Goal: Transaction & Acquisition: Purchase product/service

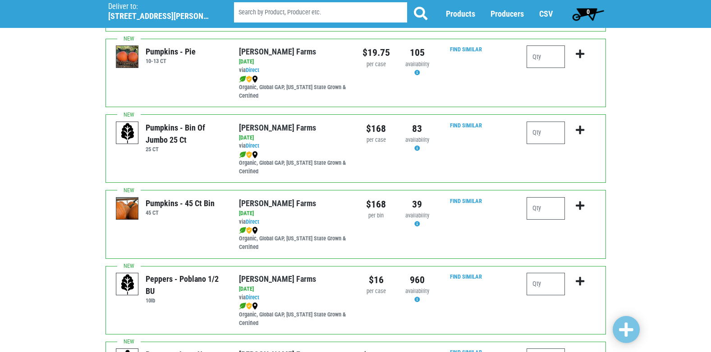
scroll to position [1127, 0]
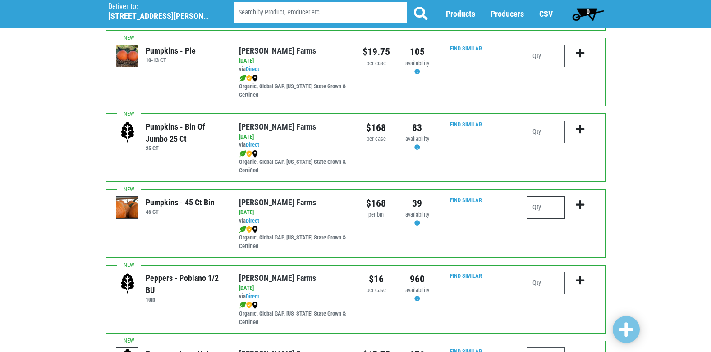
click at [545, 213] on input "number" at bounding box center [545, 207] width 38 height 23
type input "1"
click at [577, 205] on icon "submit" at bounding box center [579, 205] width 9 height 10
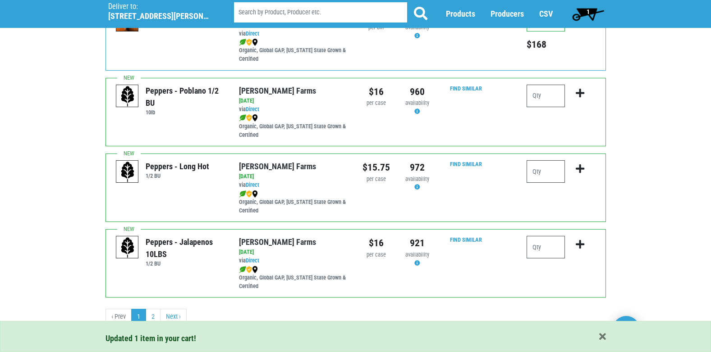
scroll to position [1317, 0]
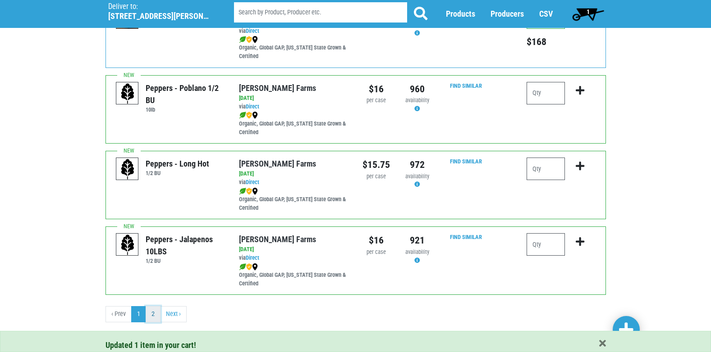
click at [154, 315] on link "2" at bounding box center [153, 314] width 15 height 16
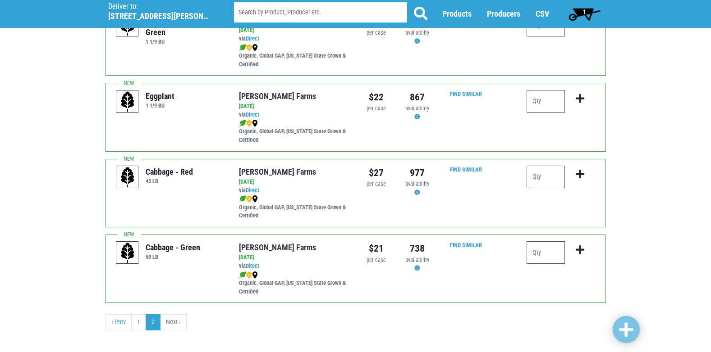
scroll to position [256, 0]
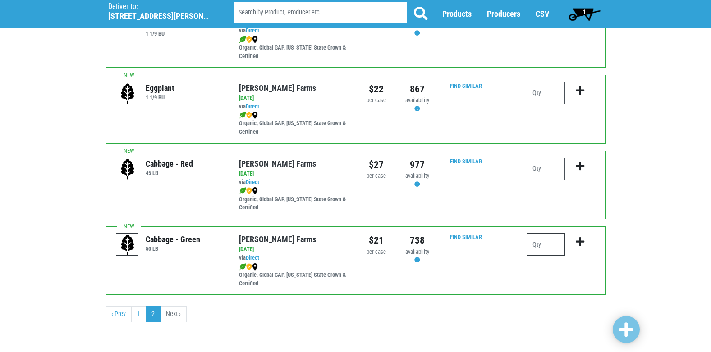
click at [549, 250] on input "number" at bounding box center [545, 244] width 38 height 23
click at [139, 313] on link "1" at bounding box center [138, 314] width 15 height 16
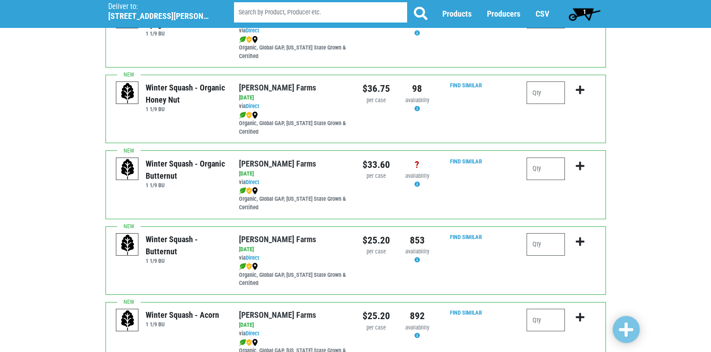
scroll to position [180, 0]
click at [551, 171] on input "number" at bounding box center [545, 168] width 38 height 23
type input "1"
click at [577, 164] on icon "submit" at bounding box center [579, 166] width 9 height 10
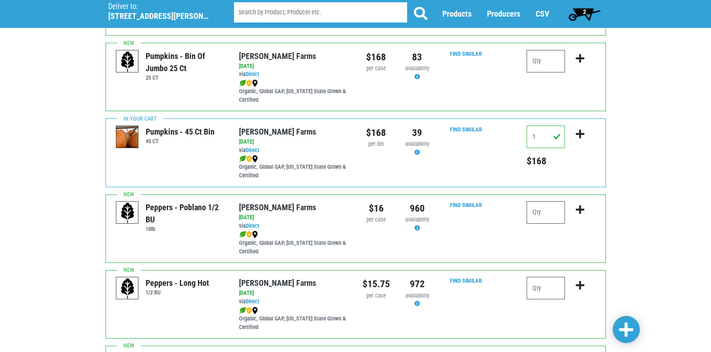
scroll to position [1317, 0]
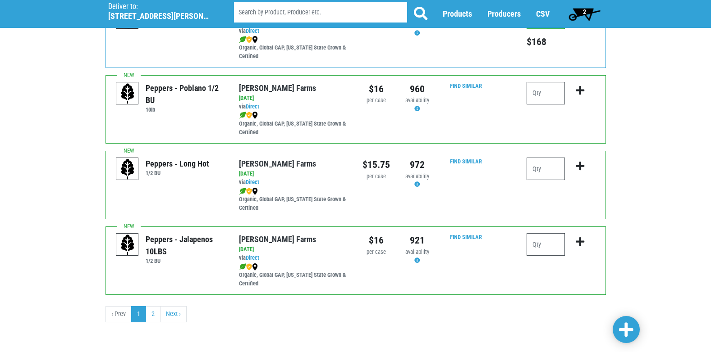
click at [586, 10] on span "2" at bounding box center [584, 14] width 40 height 18
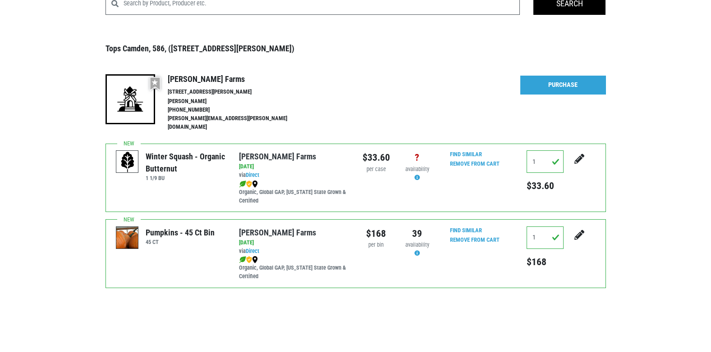
scroll to position [73, 0]
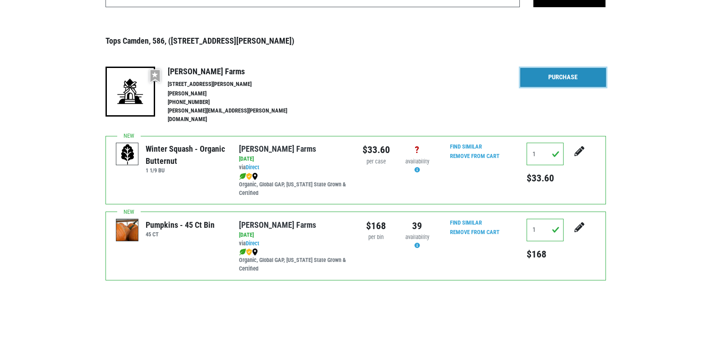
click at [549, 76] on link "Purchase" at bounding box center [563, 77] width 86 height 19
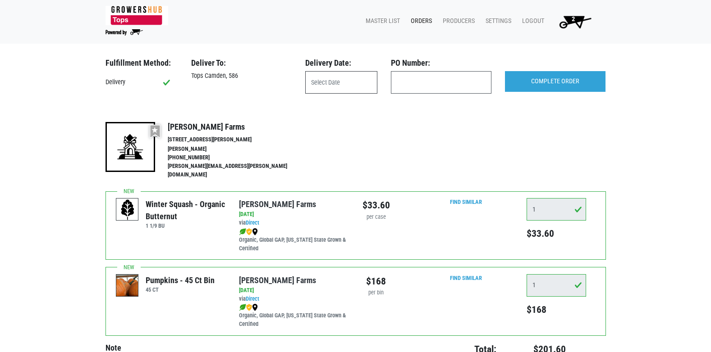
click at [338, 79] on input "text" at bounding box center [341, 82] width 72 height 23
click at [241, 160] on li "[PHONE_NUMBER]" at bounding box center [237, 158] width 139 height 9
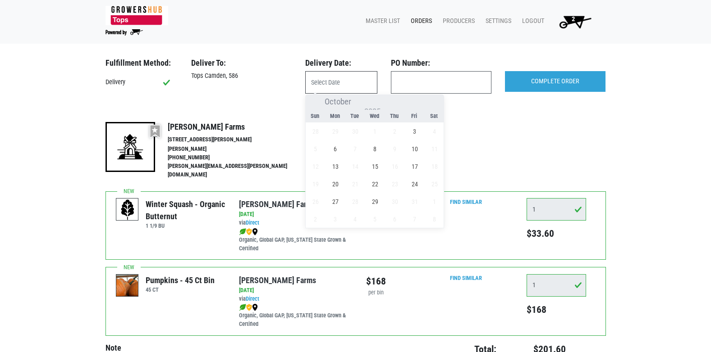
click at [321, 87] on input "text" at bounding box center [341, 82] width 72 height 23
click at [415, 132] on span "3" at bounding box center [415, 132] width 18 height 18
type input "[DATE]"
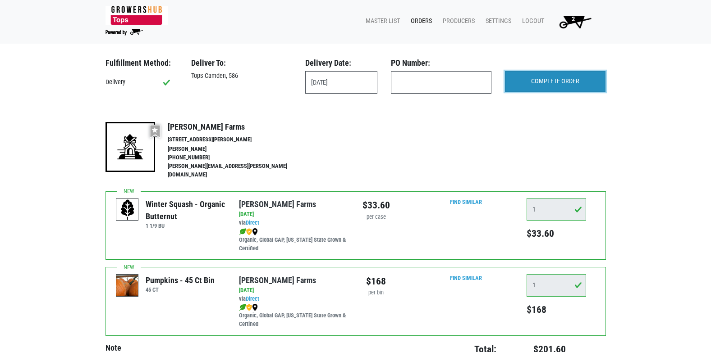
click at [557, 85] on input "COMPLETE ORDER" at bounding box center [555, 81] width 100 height 21
click at [419, 19] on link "Orders" at bounding box center [419, 21] width 32 height 17
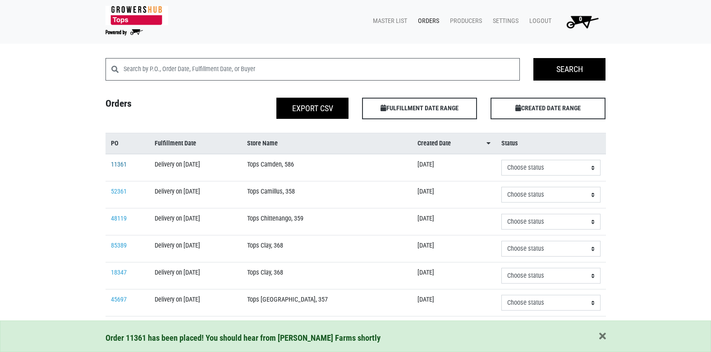
click at [122, 164] on link "11361" at bounding box center [119, 165] width 16 height 8
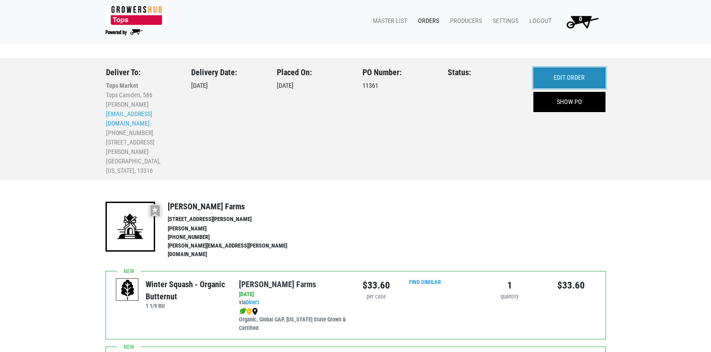
click at [566, 77] on link "EDIT ORDER" at bounding box center [569, 78] width 72 height 21
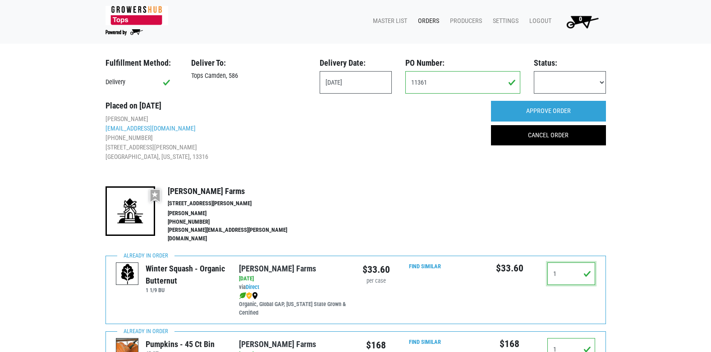
click at [556, 266] on input "1" at bounding box center [571, 274] width 48 height 23
click at [590, 270] on input "0" at bounding box center [571, 274] width 48 height 23
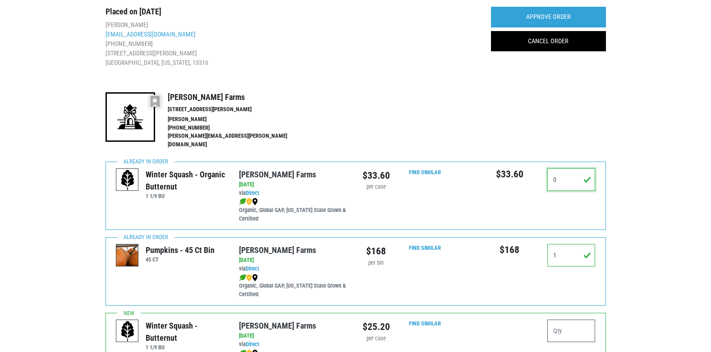
scroll to position [180, 0]
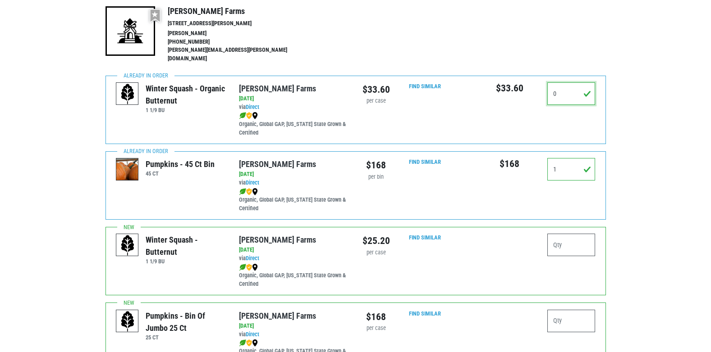
type input "0"
click at [558, 241] on input "number" at bounding box center [571, 245] width 48 height 23
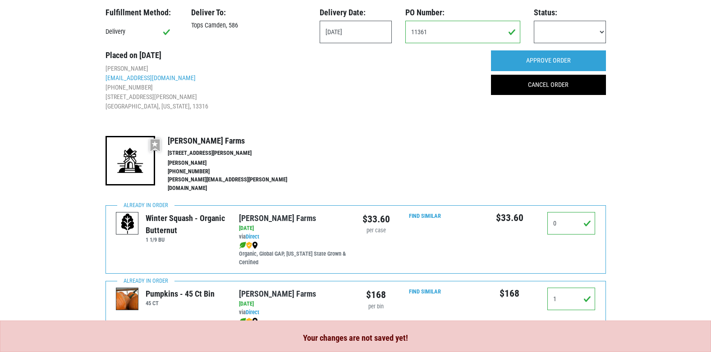
scroll to position [0, 0]
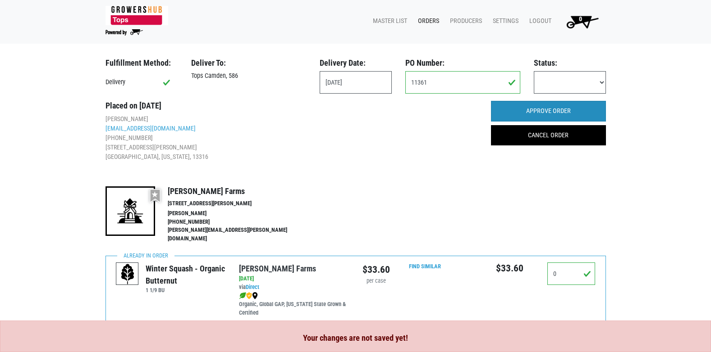
type input "1"
click at [539, 110] on input "APPROVE ORDER" at bounding box center [548, 111] width 115 height 21
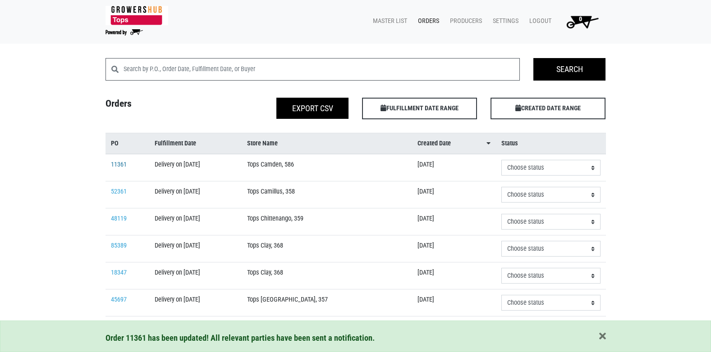
click at [120, 166] on link "11361" at bounding box center [119, 165] width 16 height 8
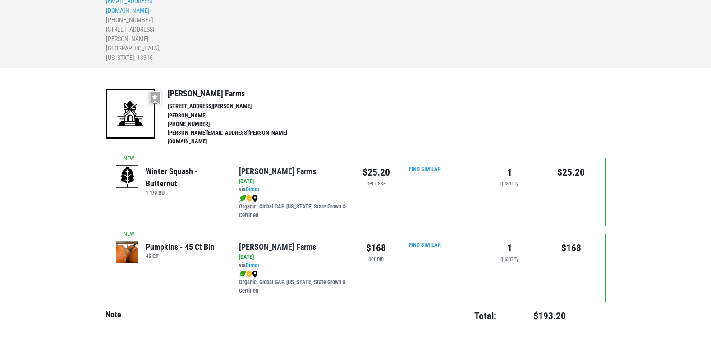
scroll to position [130, 0]
